Goal: Task Accomplishment & Management: Manage account settings

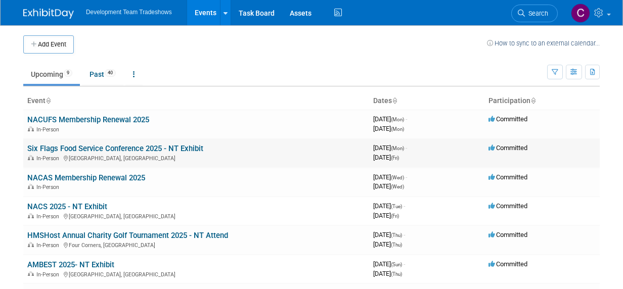
click at [82, 148] on link "Six Flags Food Service Conference 2025 - NT Exhibit" at bounding box center [115, 148] width 176 height 9
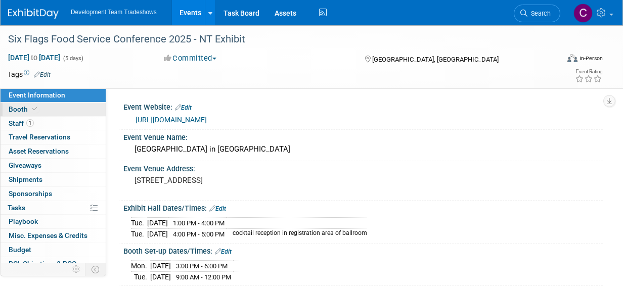
click at [14, 108] on span "Booth" at bounding box center [24, 109] width 31 height 8
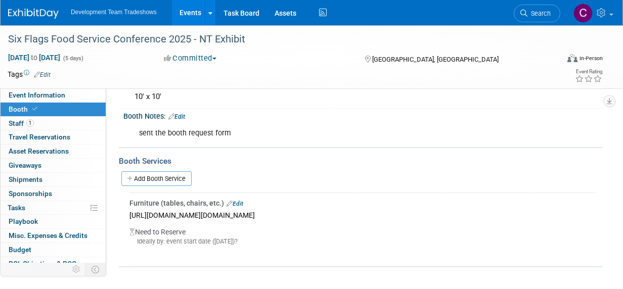
scroll to position [83, 0]
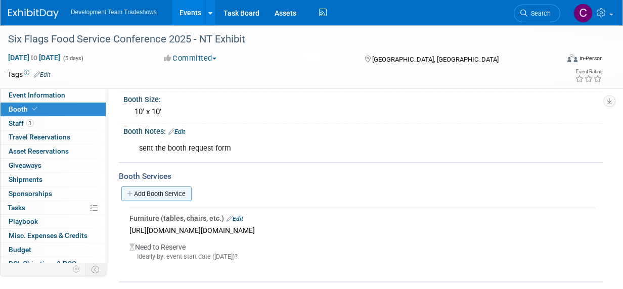
click at [150, 191] on link "Add Booth Service" at bounding box center [156, 194] width 70 height 15
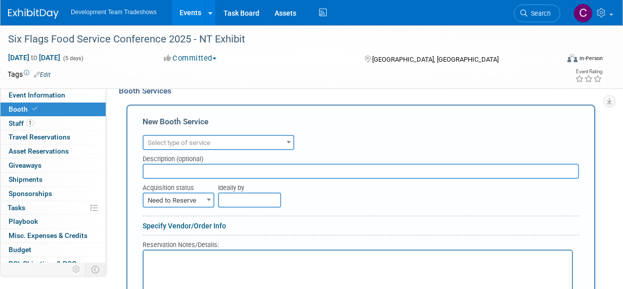
scroll to position [134, 0]
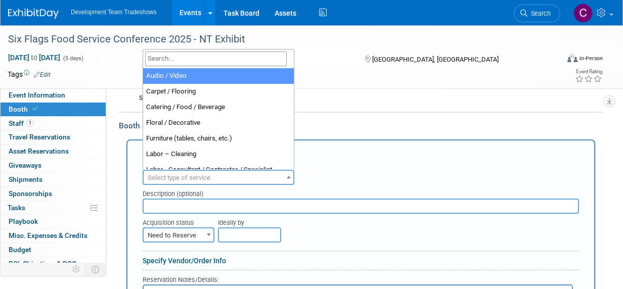
click at [188, 177] on span "Select type of service" at bounding box center [179, 178] width 63 height 8
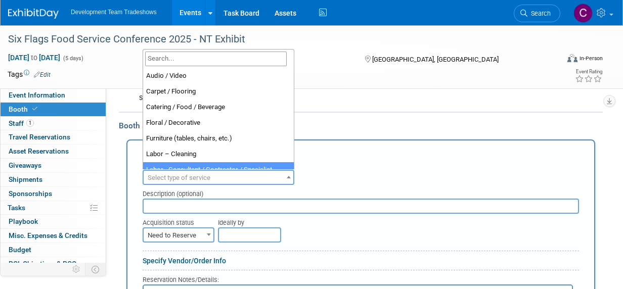
scroll to position [101, 0]
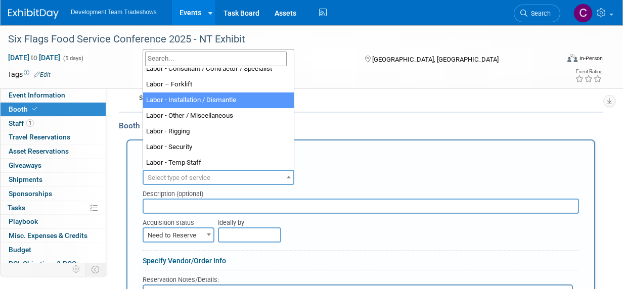
select select "11"
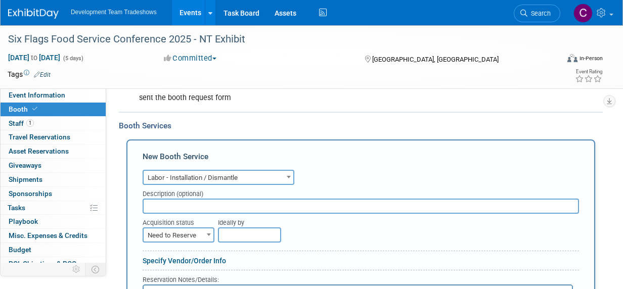
click at [207, 234] on b at bounding box center [209, 235] width 4 height 3
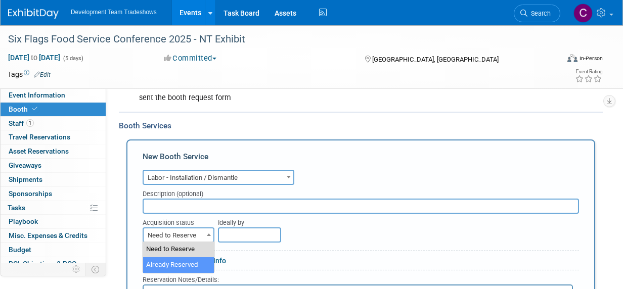
select select "2"
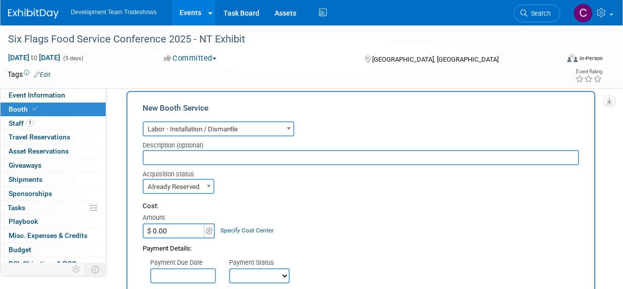
scroll to position [235, 0]
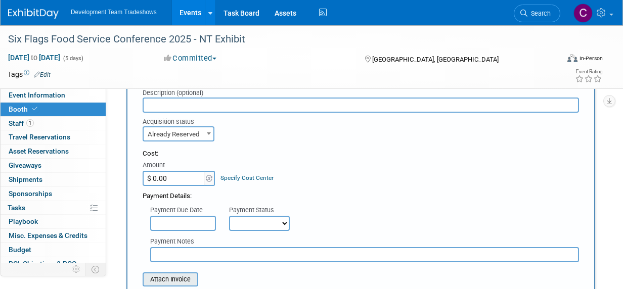
click at [173, 277] on input "file" at bounding box center [137, 280] width 120 height 12
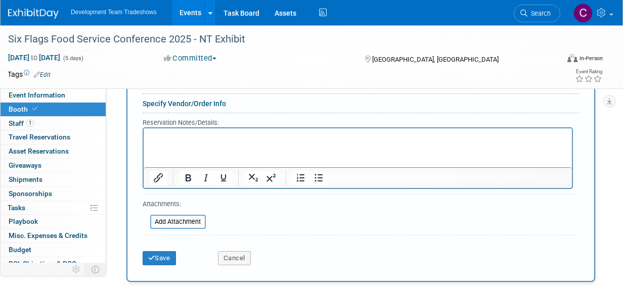
scroll to position [488, 0]
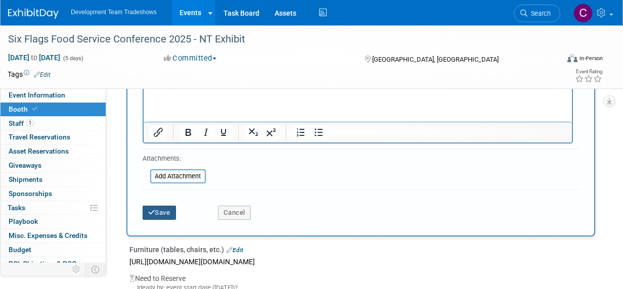
drag, startPoint x: 158, startPoint y: 210, endPoint x: 185, endPoint y: 206, distance: 26.6
click at [158, 210] on button "Save" at bounding box center [159, 213] width 33 height 14
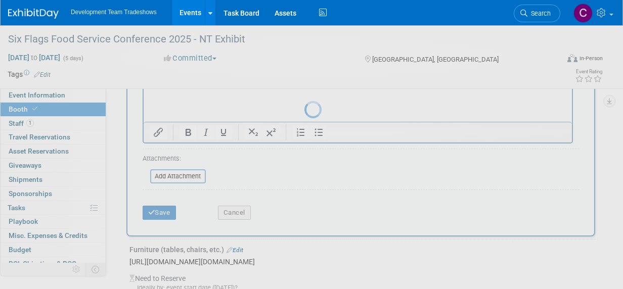
scroll to position [239, 0]
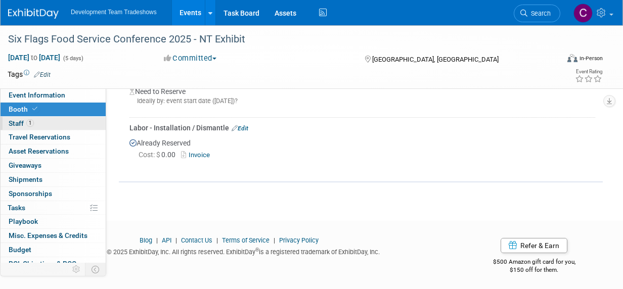
click at [17, 122] on span "Staff 1" at bounding box center [21, 123] width 25 height 8
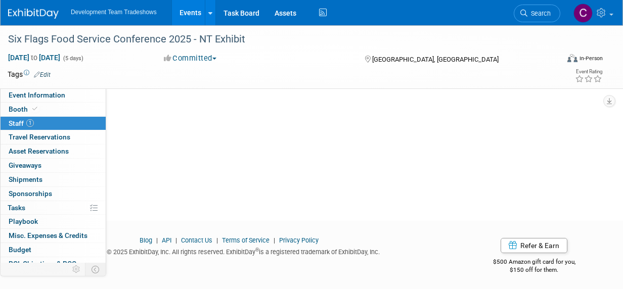
scroll to position [0, 0]
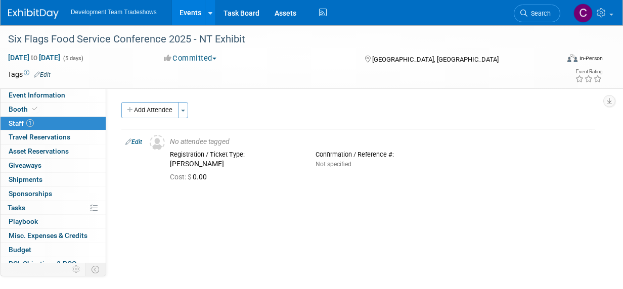
click at [193, 10] on link "Events" at bounding box center [190, 12] width 37 height 25
